Goal: Task Accomplishment & Management: Manage account settings

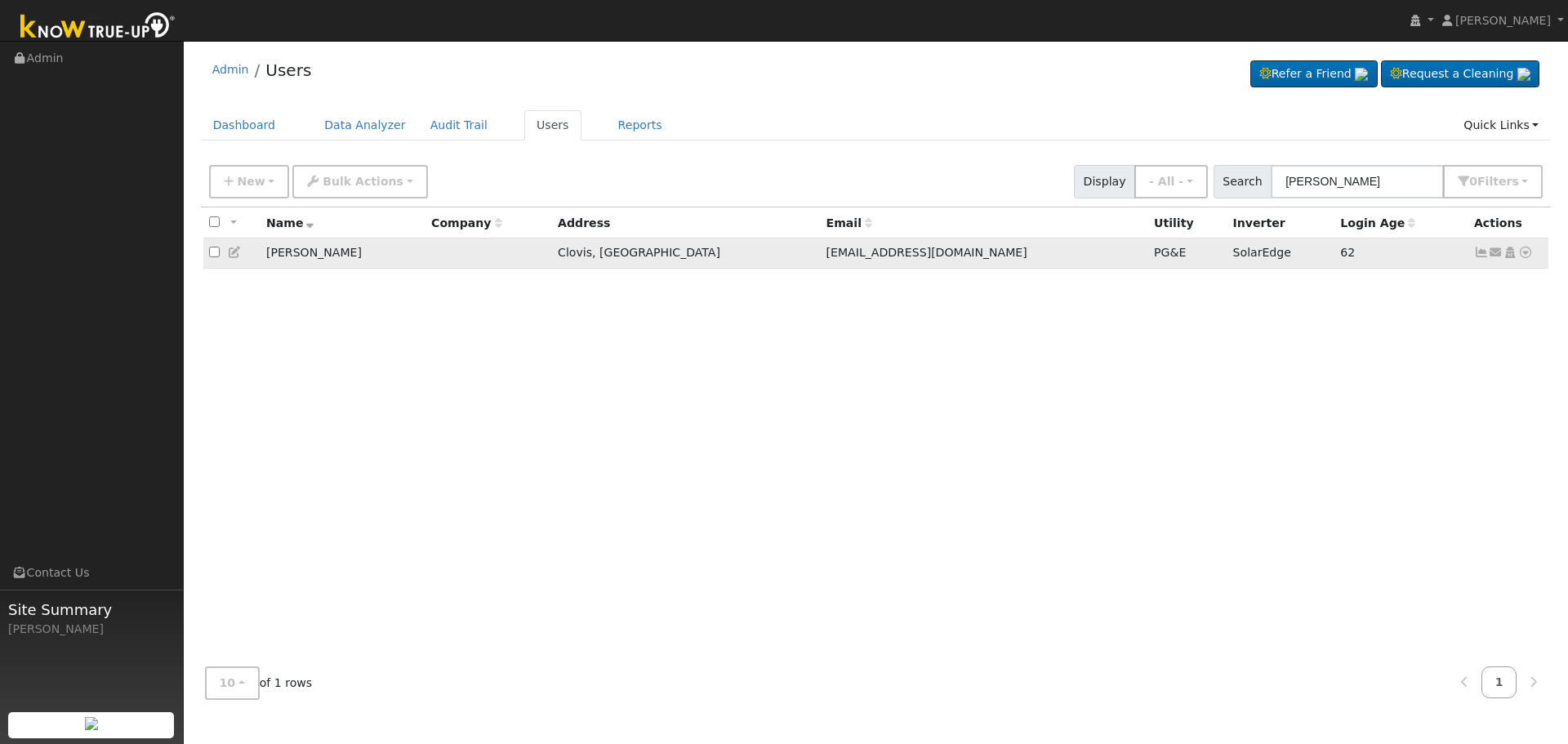
click at [1475, 250] on icon at bounding box center [1481, 252] width 15 height 11
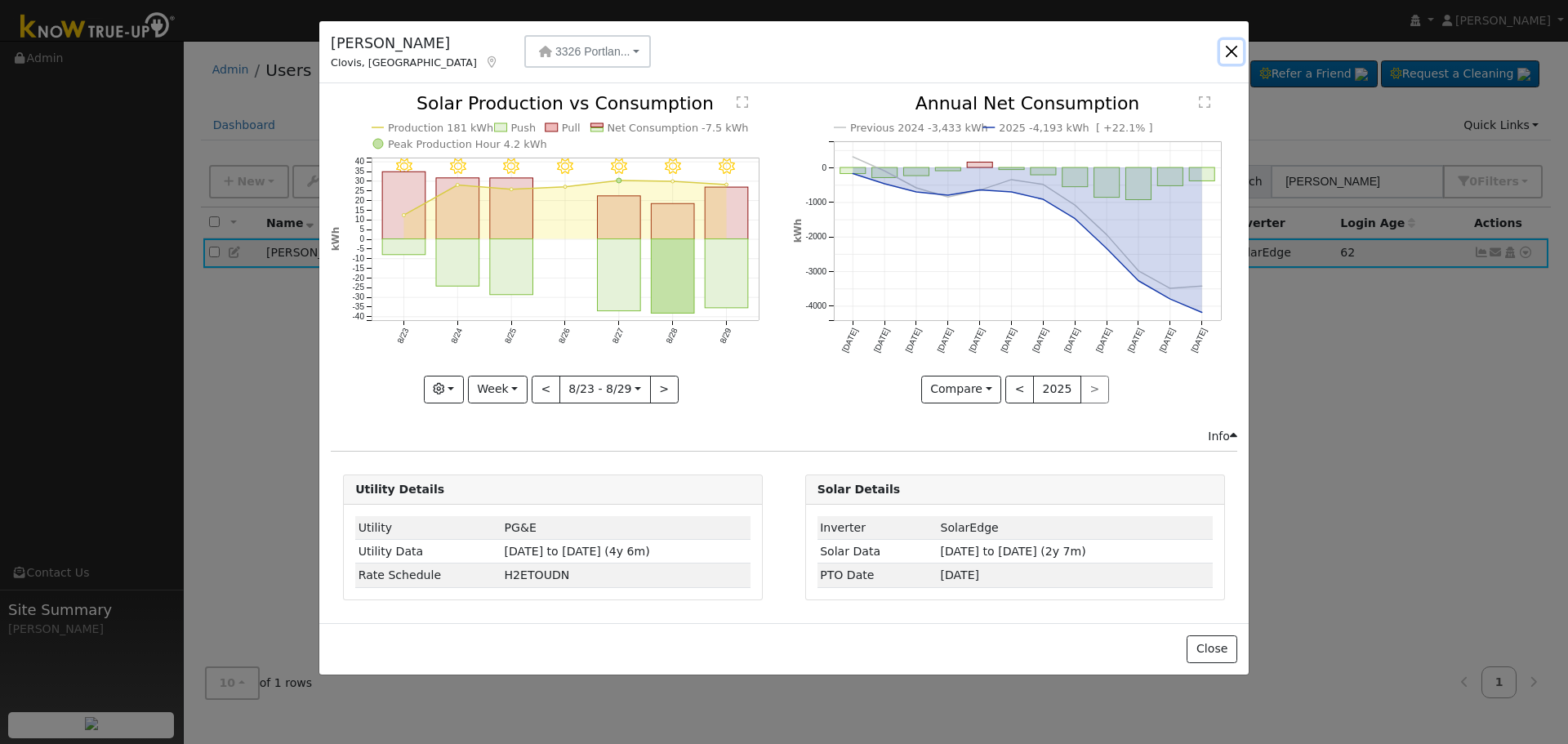
click at [1230, 46] on button "button" at bounding box center [1231, 52] width 23 height 23
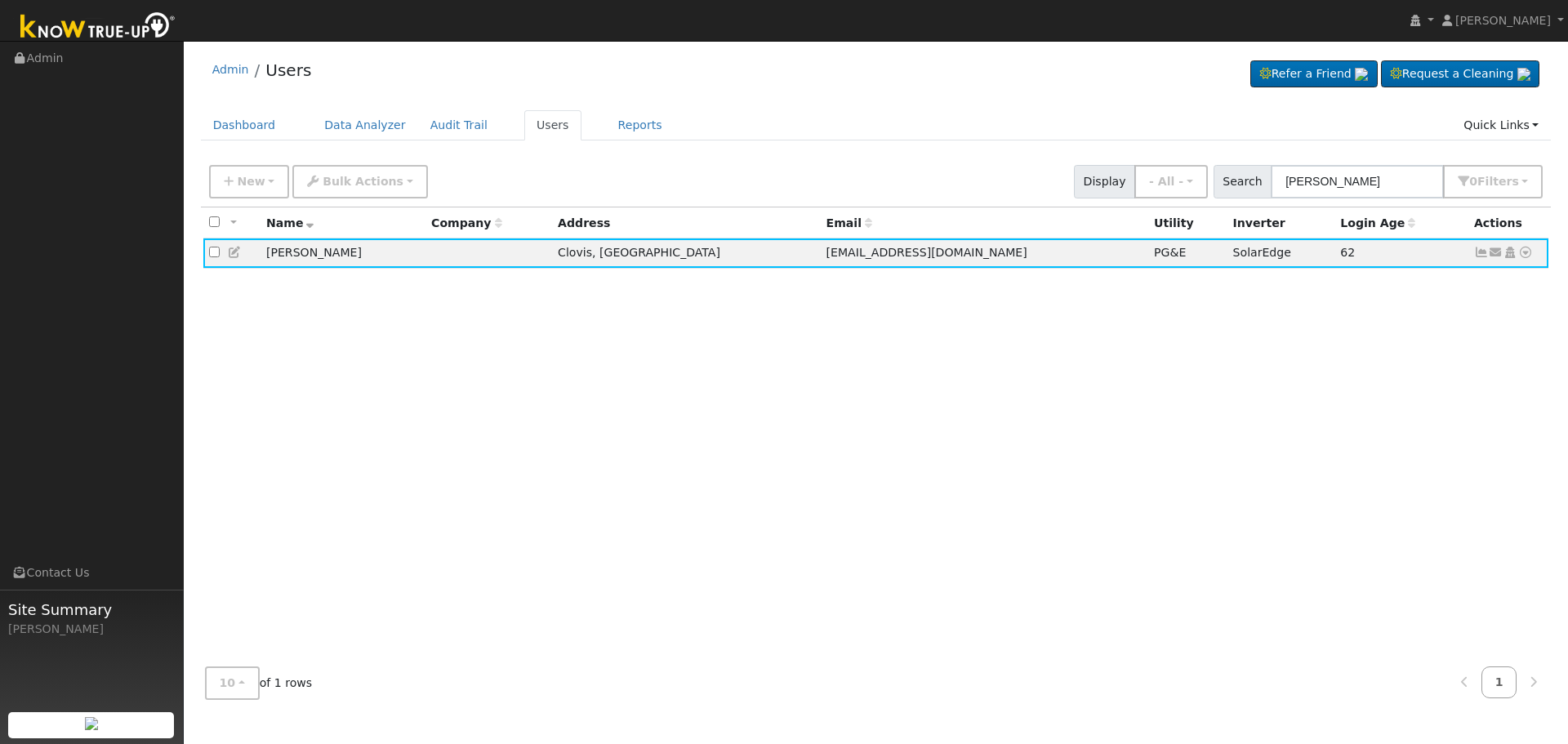
click at [975, 163] on div "New Add User Quick Add Quick Connect Quick Convert Lead Bulk Actions Send Email…" at bounding box center [876, 179] width 1340 height 40
click at [800, 69] on div "Admin Users Refer a Friend Request a Cleaning" at bounding box center [876, 74] width 1350 height 50
drag, startPoint x: 1378, startPoint y: 195, endPoint x: 1261, endPoint y: 181, distance: 117.8
click at [1263, 181] on div "Search [PERSON_NAME] 0 Filter s Role Show - All - Show Leads Admin Billing Admi…" at bounding box center [1379, 181] width 330 height 34
paste input "[STREET_ADDRESS]"
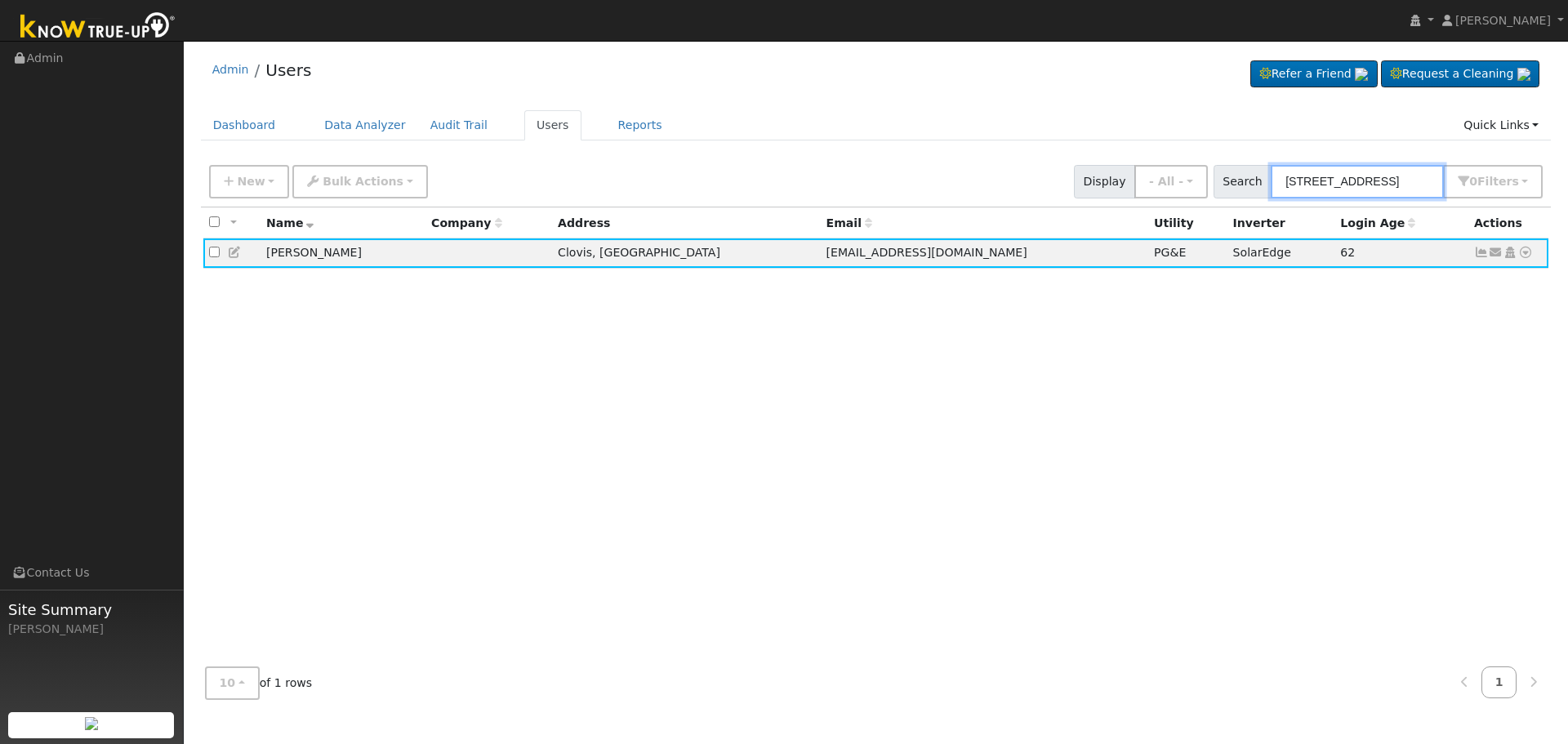
scroll to position [0, 6]
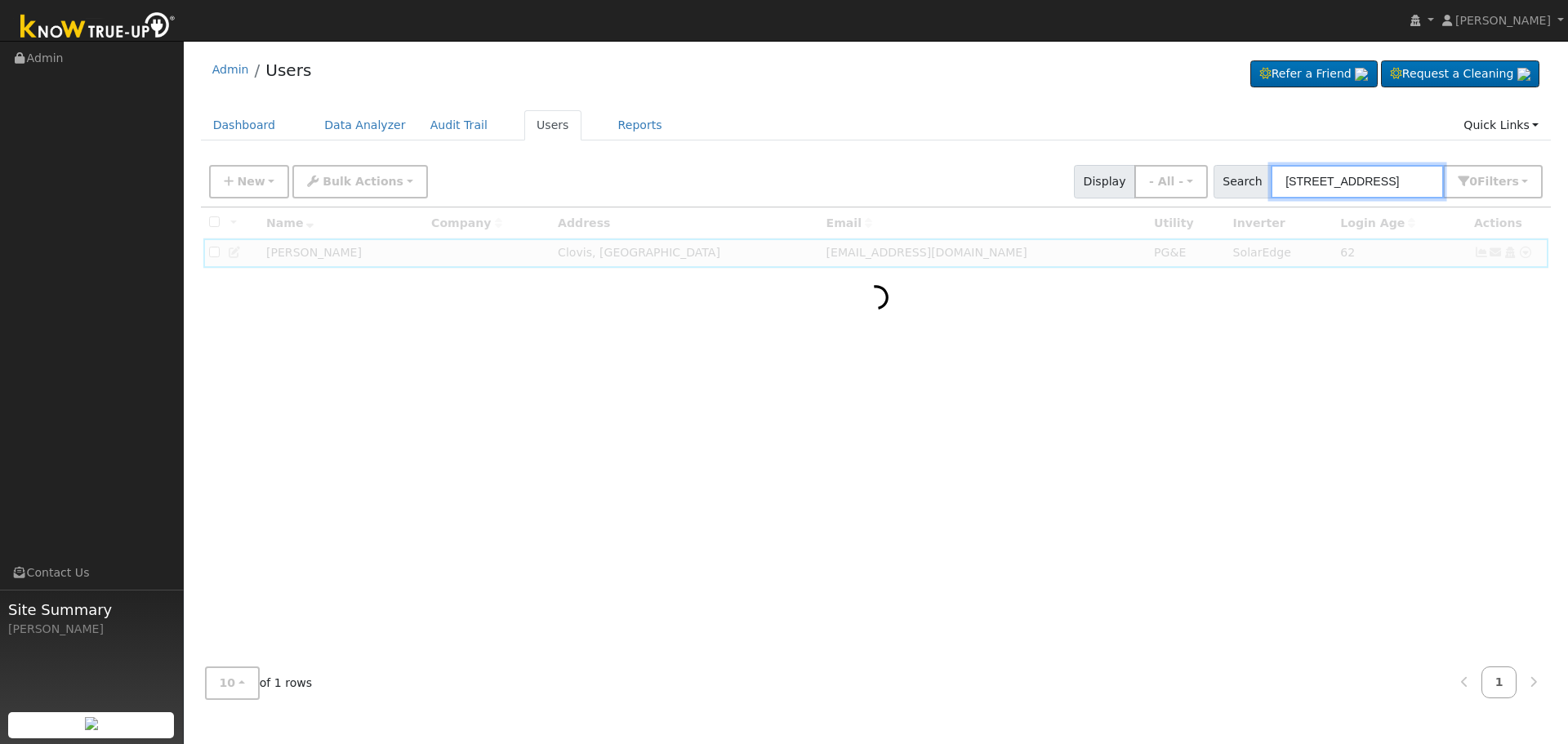
type input "[STREET_ADDRESS]"
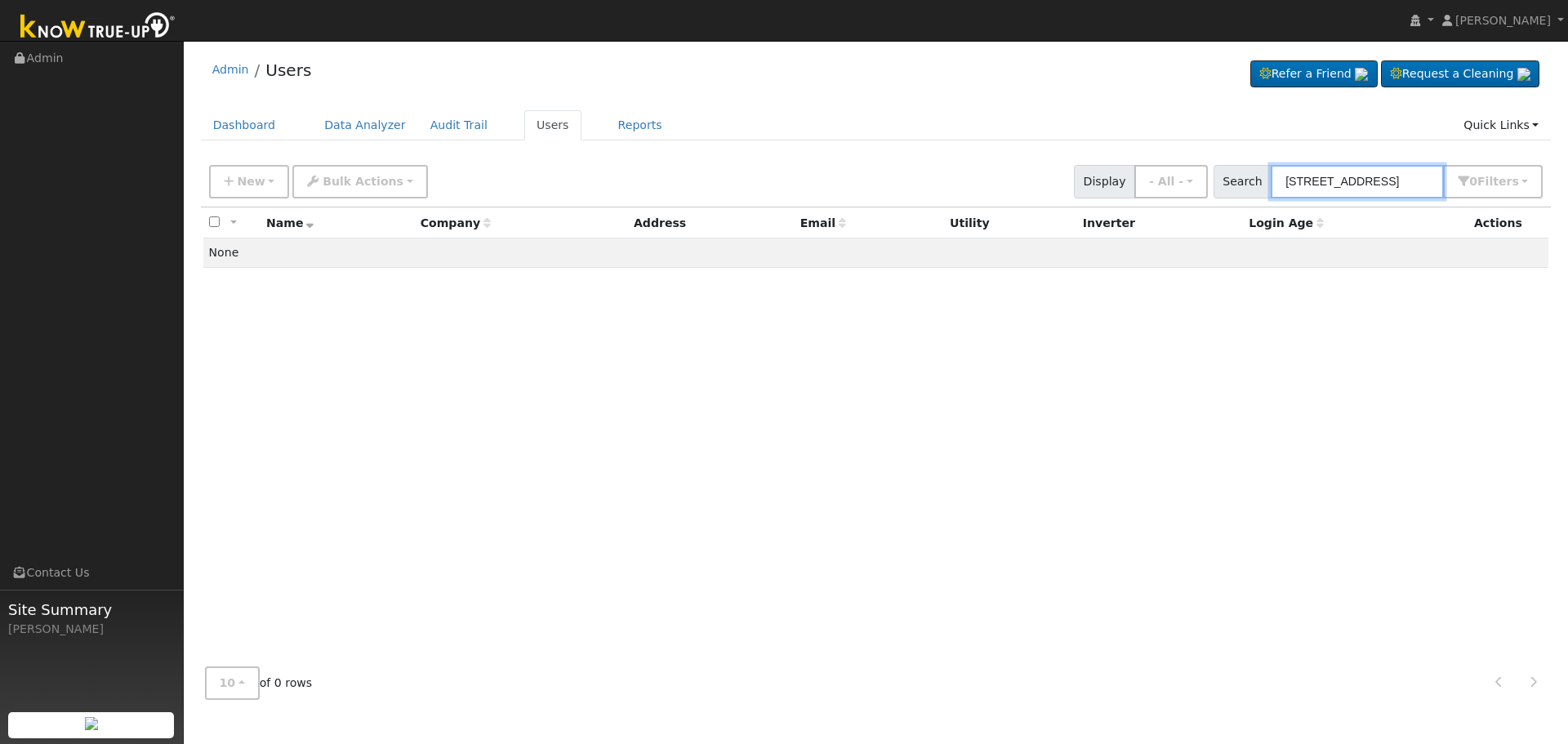
scroll to position [0, 0]
drag, startPoint x: 1441, startPoint y: 179, endPoint x: 804, endPoint y: 182, distance: 637.0
click at [824, 179] on div "New Add User Quick Add Quick Connect Quick Convert Lead Bulk Actions Send Email…" at bounding box center [876, 179] width 1340 height 40
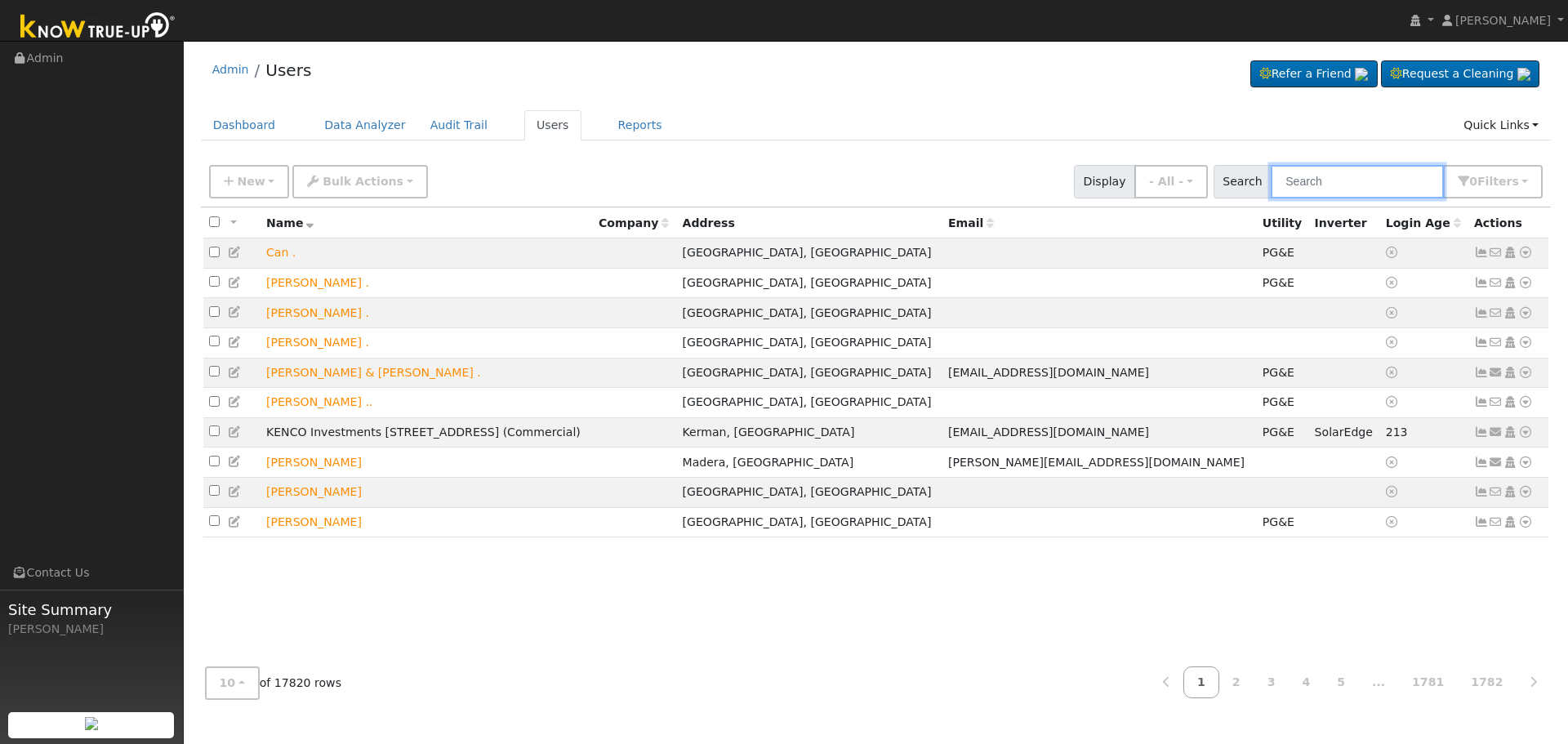
paste input "[EMAIL_ADDRESS][DOMAIN_NAME]"
type input "[EMAIL_ADDRESS][DOMAIN_NAME]"
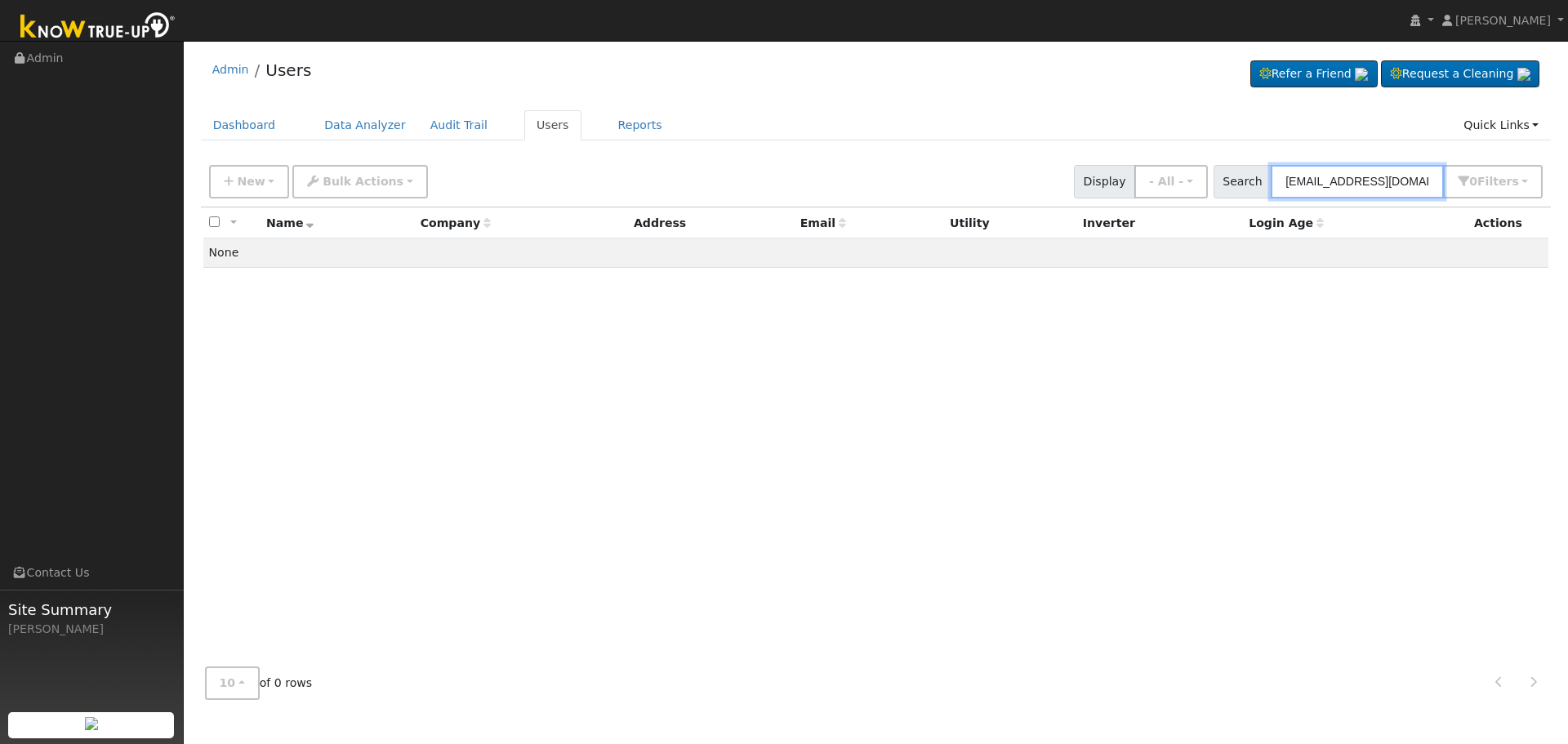
drag, startPoint x: 1437, startPoint y: 182, endPoint x: 923, endPoint y: 186, distance: 514.0
click at [965, 201] on div "New Add User Quick Add Quick Connect Quick Convert Lead Bulk Actions Send Email…" at bounding box center [876, 181] width 1350 height 50
